Goal: Information Seeking & Learning: Learn about a topic

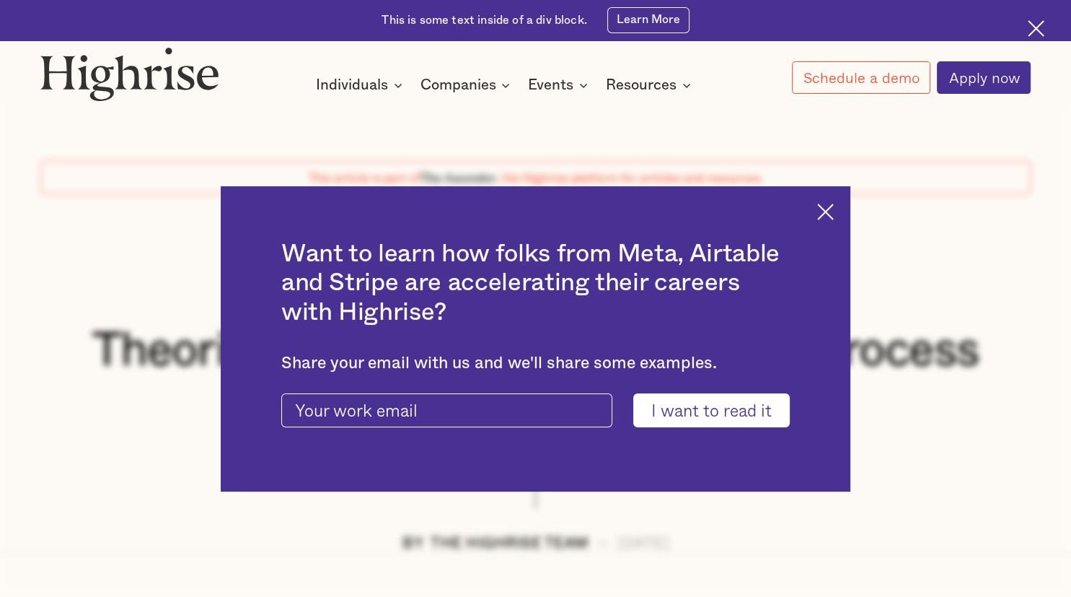
click at [831, 221] on div "Want to learn how folks from Meta, Airtable and Stripe are accelerating their c…" at bounding box center [535, 338] width 629 height 305
click at [828, 201] on div "Want to learn how folks from Meta, Airtable and Stripe are accelerating their c…" at bounding box center [535, 338] width 629 height 305
click at [727, 418] on input "I want to read it" at bounding box center [711, 409] width 157 height 33
click at [822, 215] on img at bounding box center [825, 211] width 17 height 17
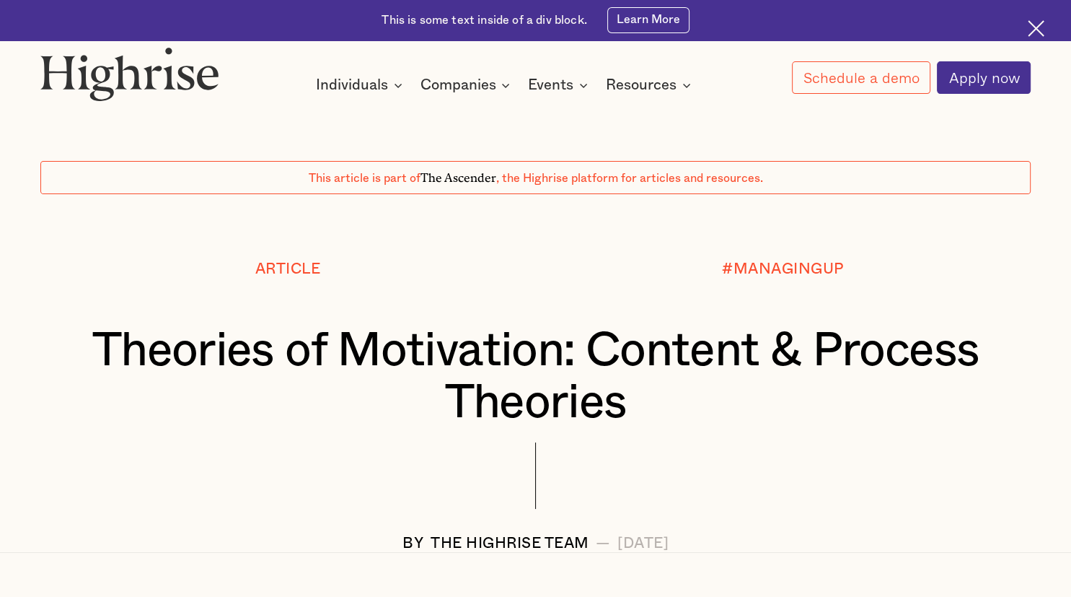
click at [822, 215] on div at bounding box center [535, 227] width 1071 height 67
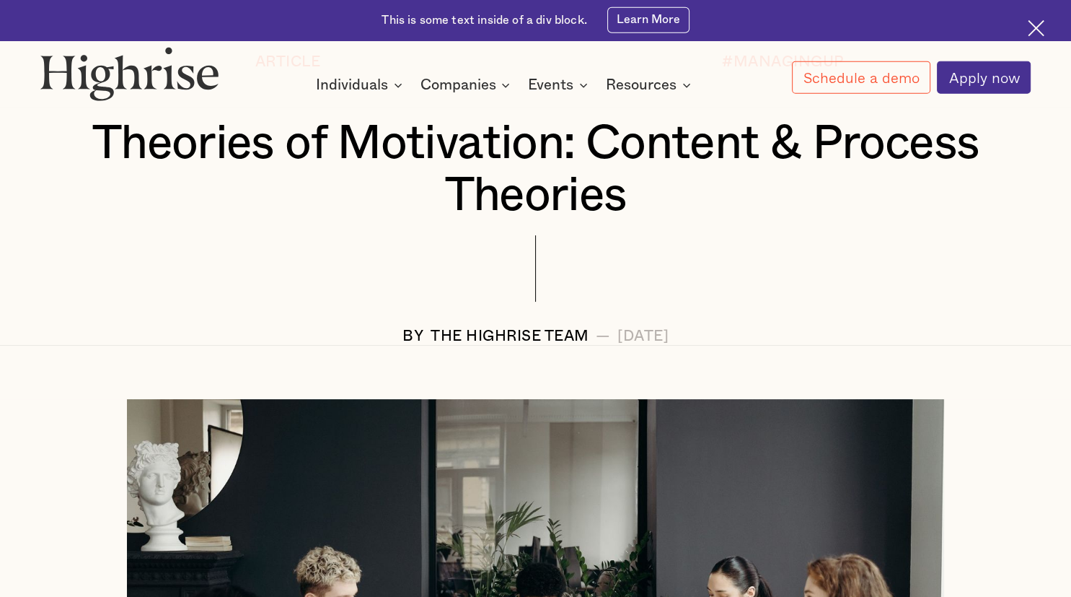
scroll to position [206, 0]
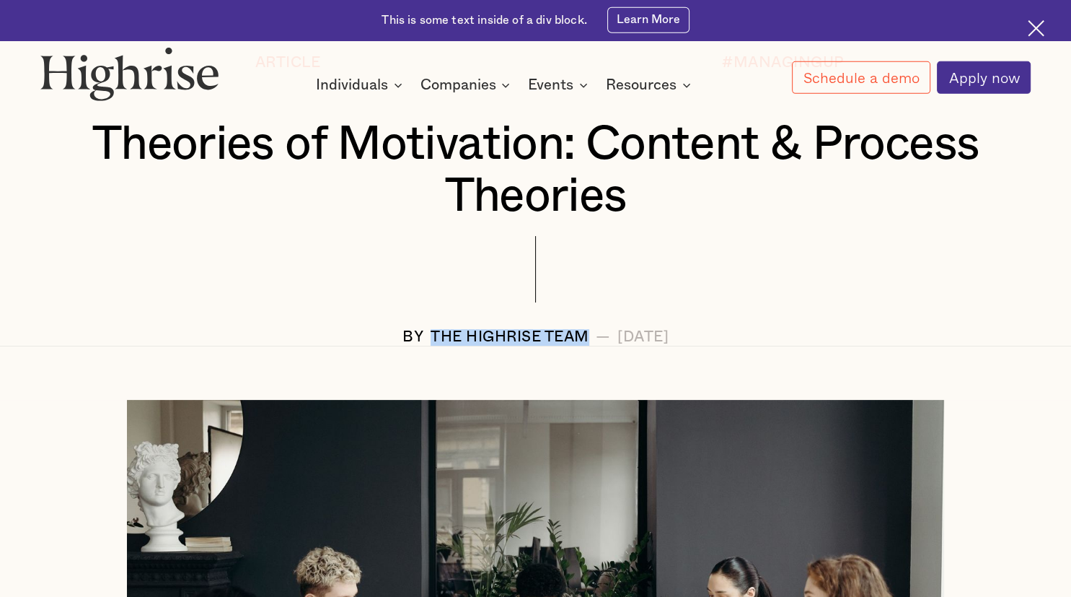
drag, startPoint x: 372, startPoint y: 330, endPoint x: 538, endPoint y: 328, distance: 165.2
click at [538, 329] on div "BY The Highrise Team — [DATE]" at bounding box center [535, 337] width 991 height 17
copy div "The Highrise Team"
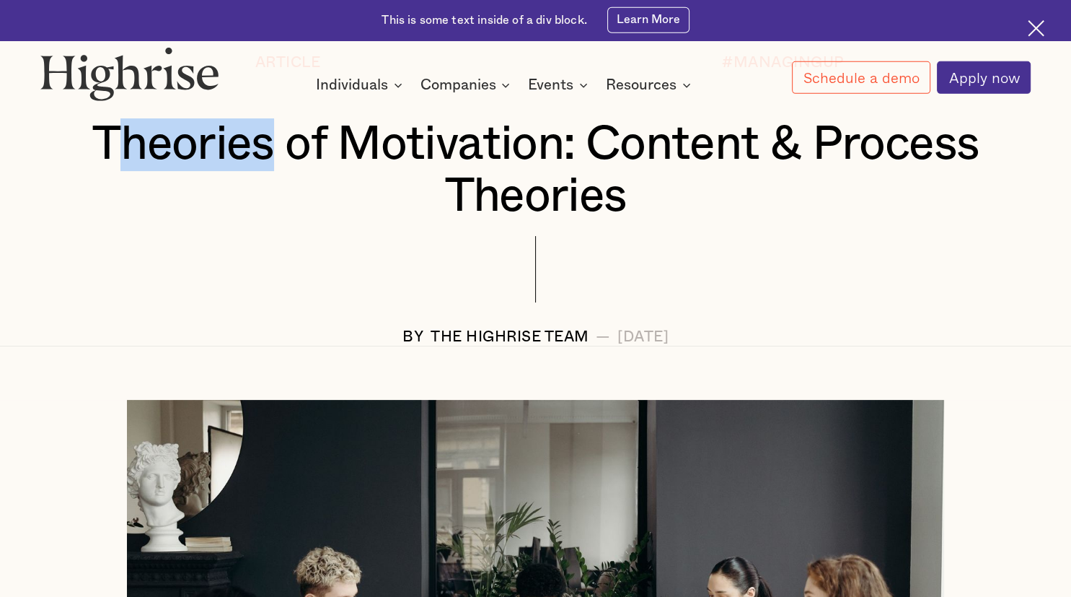
drag, startPoint x: 111, startPoint y: 144, endPoint x: 278, endPoint y: 164, distance: 168.7
click at [278, 164] on h1 "Theories of Motivation: Content & Process Theories" at bounding box center [536, 170] width 908 height 105
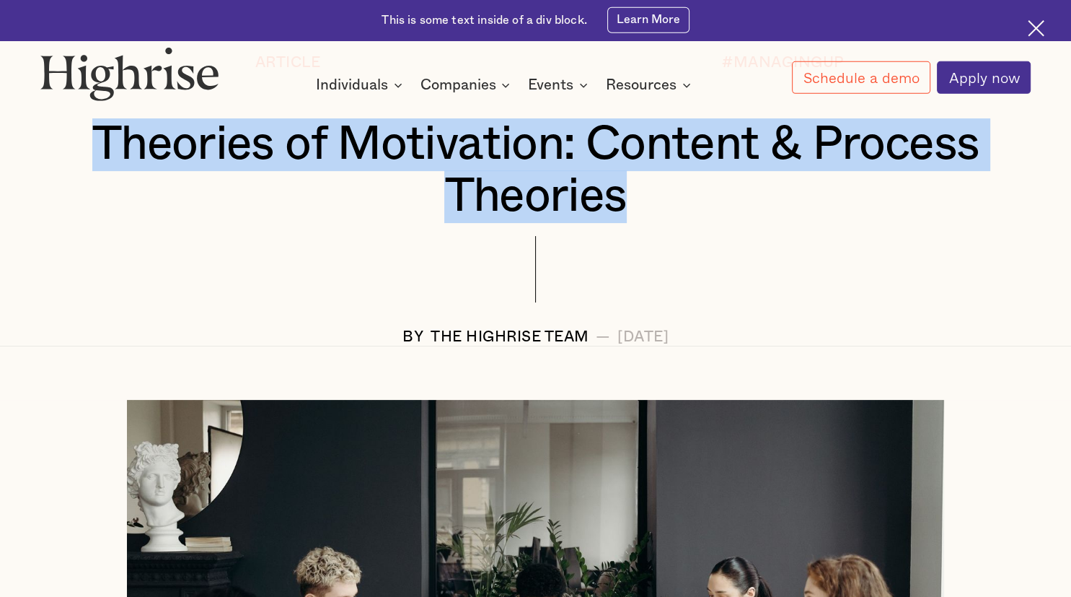
drag, startPoint x: 103, startPoint y: 139, endPoint x: 649, endPoint y: 181, distance: 547.1
click at [649, 181] on h1 "Theories of Motivation: Content & Process Theories" at bounding box center [536, 170] width 908 height 105
copy h1 "Theories of Motivation: Content & Process Theories"
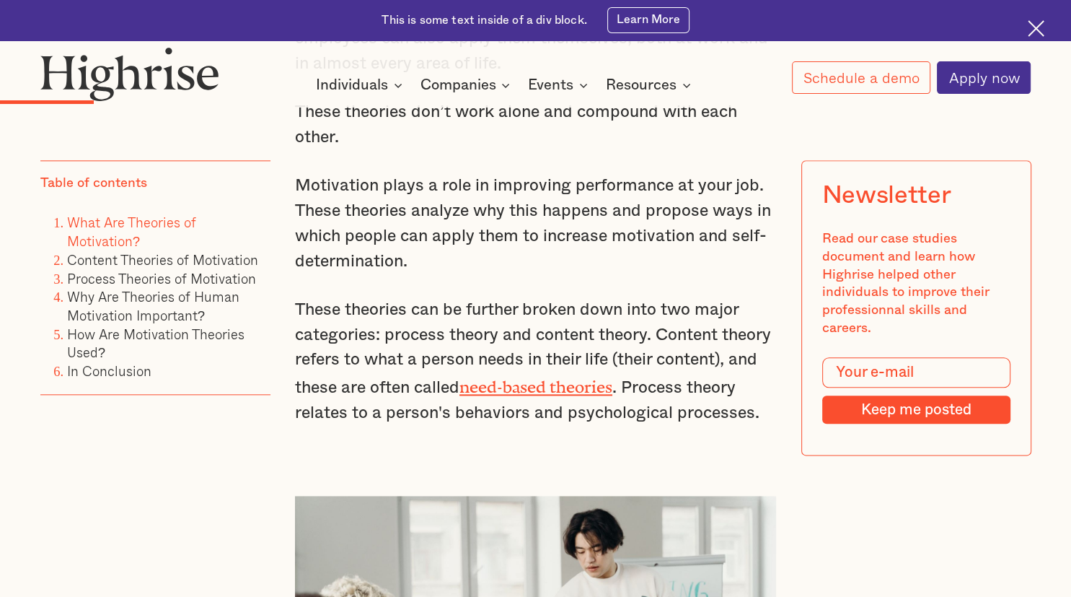
scroll to position [1691, 0]
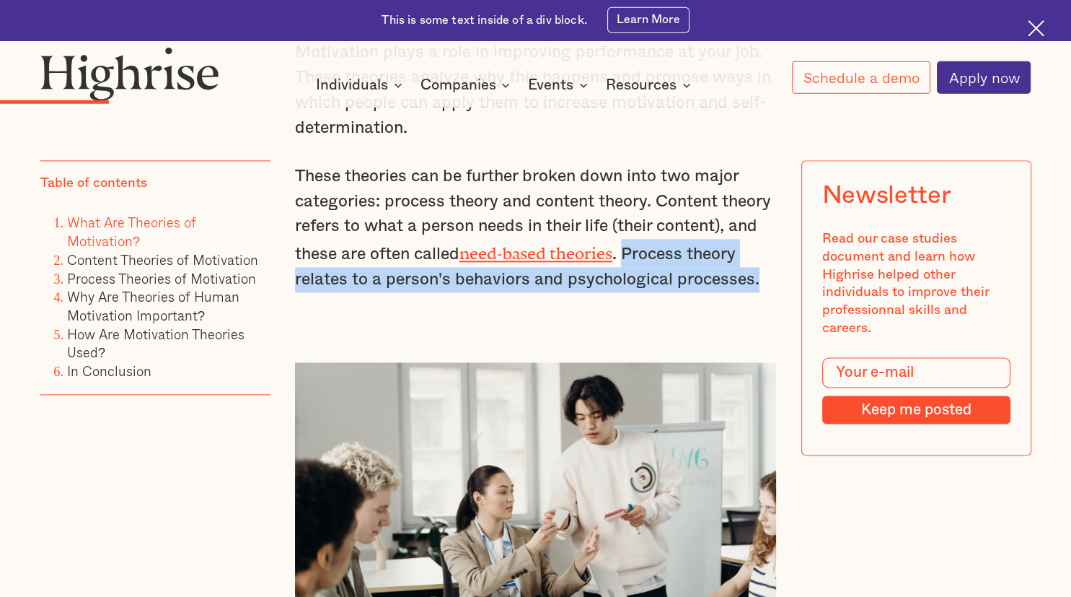
drag, startPoint x: 628, startPoint y: 237, endPoint x: 757, endPoint y: 282, distance: 136.9
copy p "Process theory relates to a person's behaviors and psychological processes."
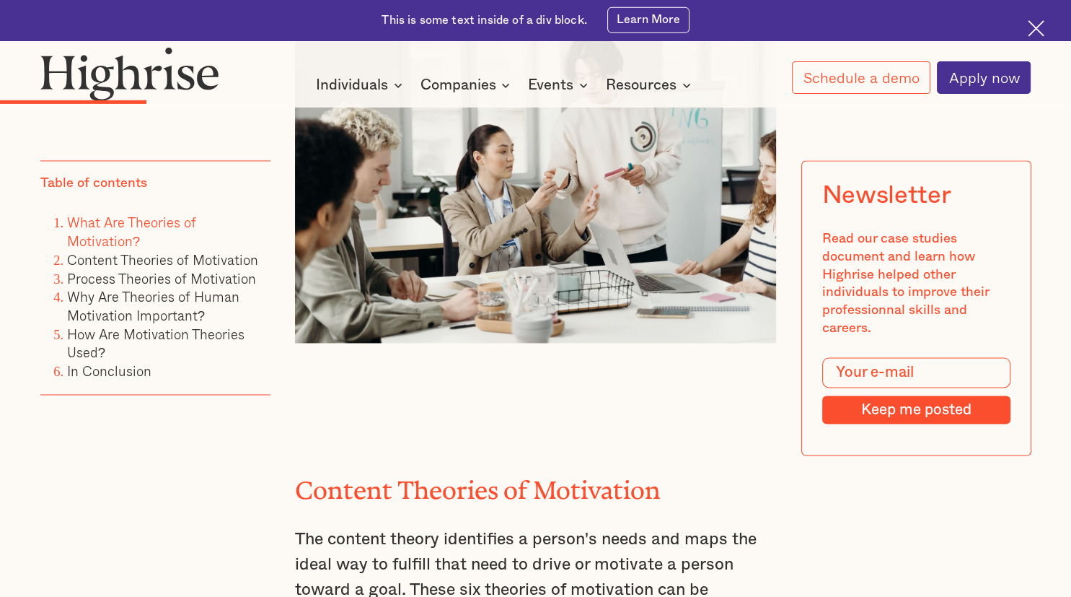
scroll to position [2032, 0]
